Goal: Information Seeking & Learning: Learn about a topic

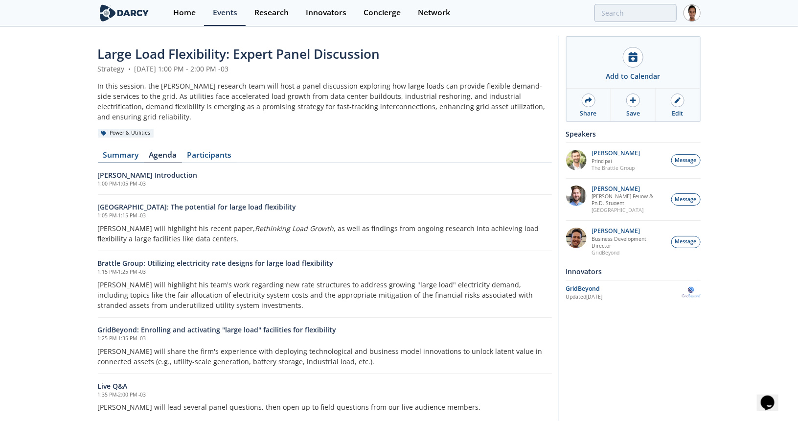
click at [130, 151] on link "Summary" at bounding box center [121, 157] width 46 height 12
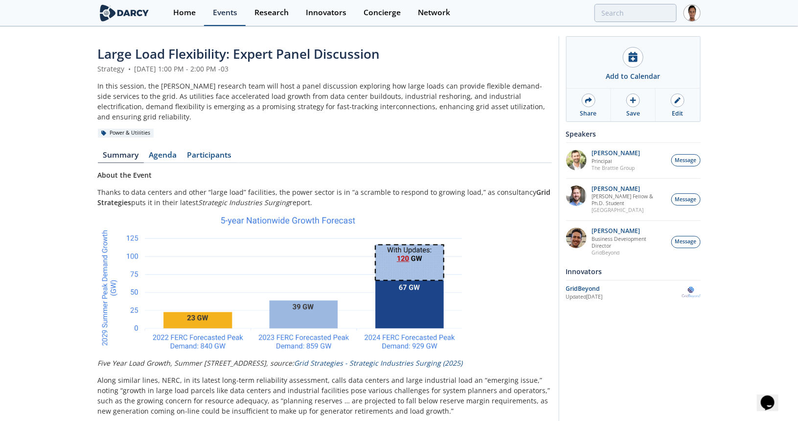
click at [224, 14] on div "Events" at bounding box center [225, 13] width 24 height 8
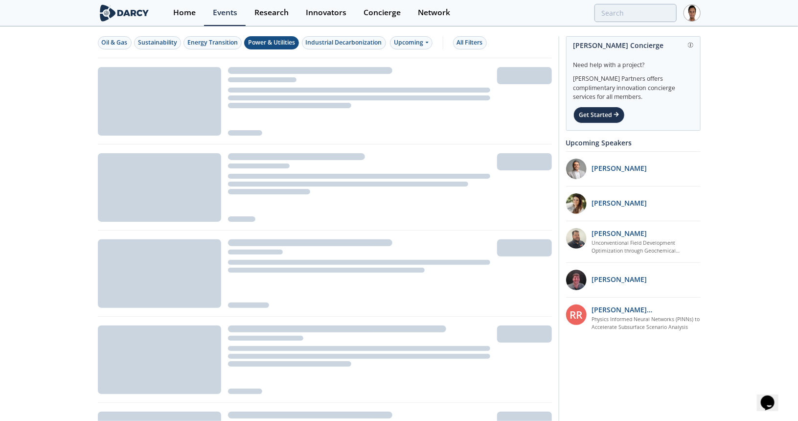
click at [289, 39] on div "Power & Utilities" at bounding box center [271, 42] width 47 height 9
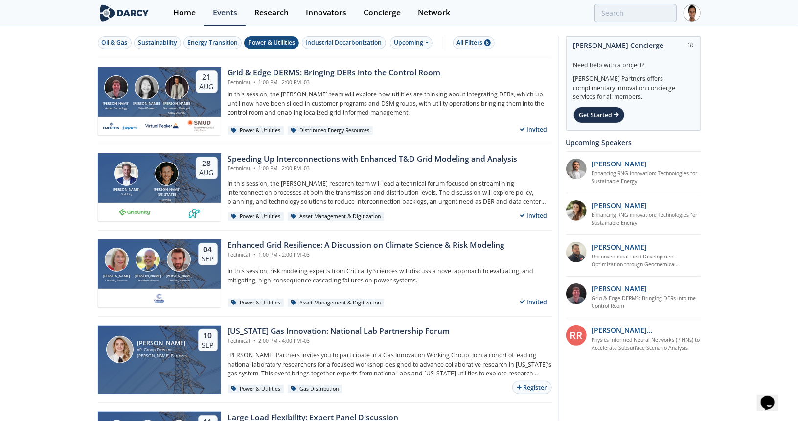
click at [293, 76] on div "Grid & Edge DERMS: Bringing DERs into the Control Room" at bounding box center [334, 73] width 213 height 12
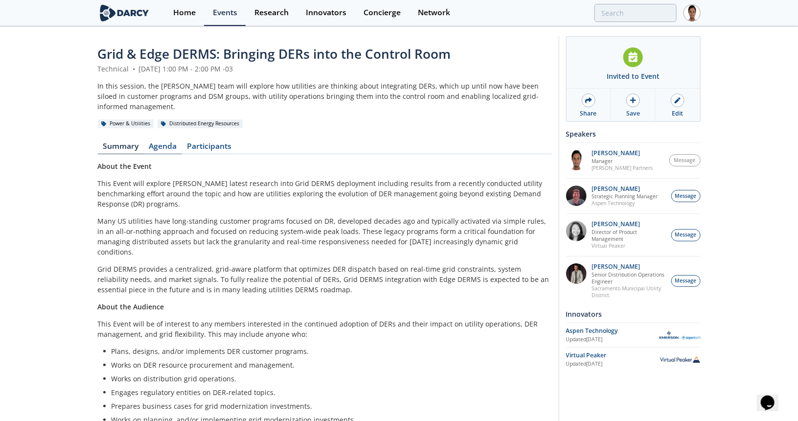
click at [171, 142] on link "Agenda" at bounding box center [163, 148] width 38 height 12
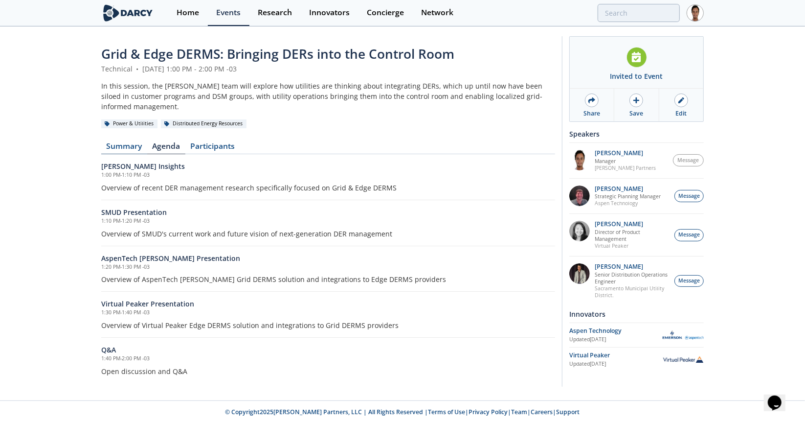
click at [134, 142] on link "Summary" at bounding box center [124, 148] width 46 height 12
